Goal: Information Seeking & Learning: Learn about a topic

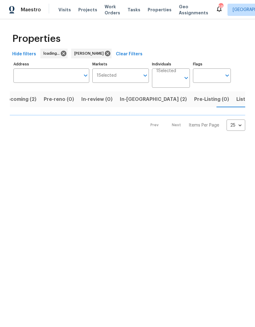
scroll to position [0, 12]
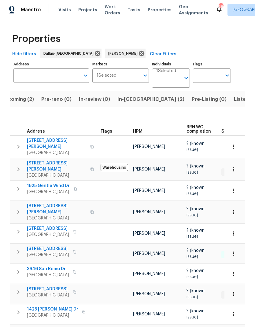
click at [57, 286] on span "[STREET_ADDRESS]" at bounding box center [48, 289] width 42 height 6
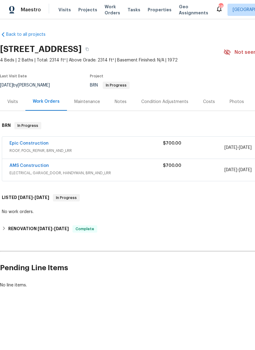
click at [40, 143] on link "Epic Construction" at bounding box center [28, 143] width 39 height 4
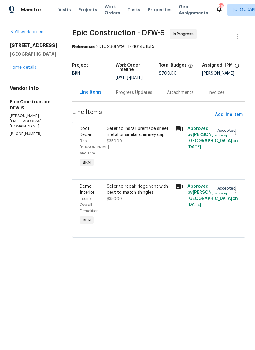
click at [26, 69] on link "Home details" at bounding box center [23, 67] width 27 height 4
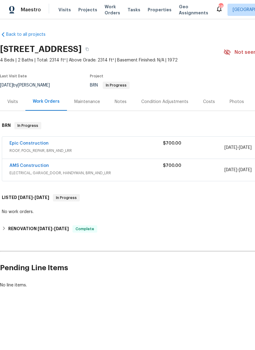
click at [38, 165] on link "AMS Construction" at bounding box center [28, 166] width 39 height 4
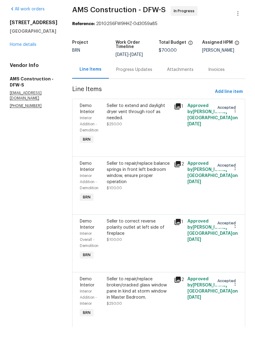
click at [30, 65] on link "Home details" at bounding box center [23, 67] width 27 height 4
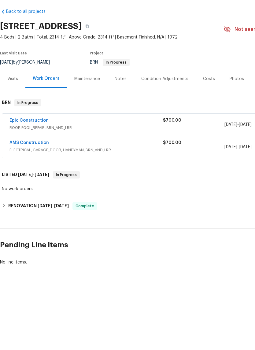
click at [32, 141] on link "Epic Construction" at bounding box center [28, 143] width 39 height 4
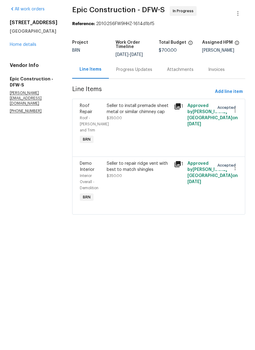
click at [138, 90] on div "Progress Updates" at bounding box center [134, 93] width 36 height 6
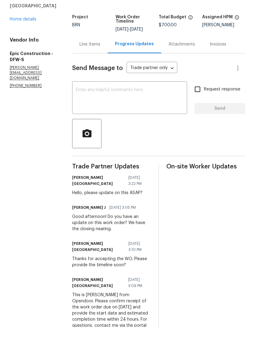
scroll to position [25, 0]
click at [79, 65] on div "Line Items" at bounding box center [89, 68] width 21 height 6
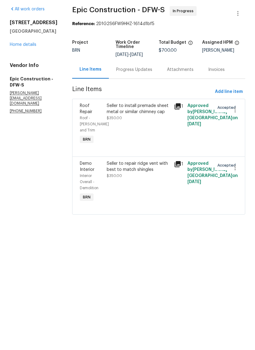
click at [27, 65] on link "Home details" at bounding box center [23, 67] width 27 height 4
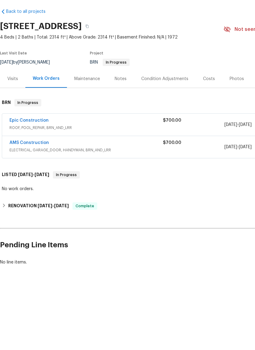
click at [31, 164] on link "AMS Construction" at bounding box center [28, 166] width 39 height 4
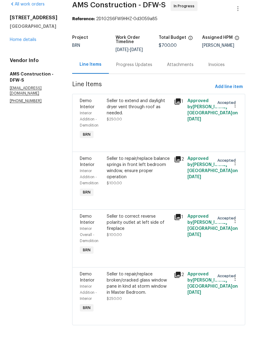
scroll to position [5, 0]
